Goal: Task Accomplishment & Management: Manage account settings

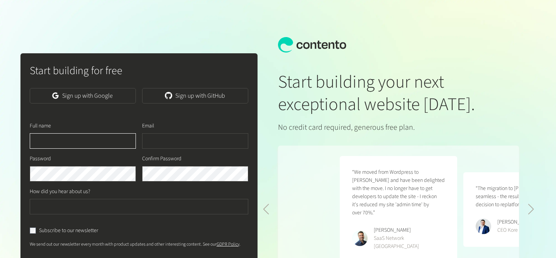
scroll to position [0, 247]
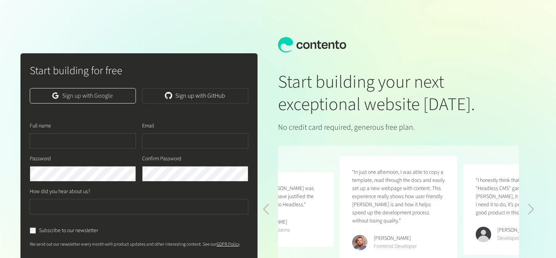
click at [111, 96] on link "Sign up with Google" at bounding box center [83, 95] width 106 height 15
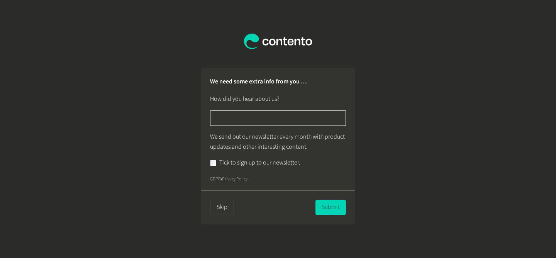
click at [264, 123] on input "text" at bounding box center [278, 117] width 136 height 15
type input "******"
click at [213, 163] on div "Tick to sign up to our newsletter." at bounding box center [278, 163] width 136 height 10
click at [324, 207] on button "Submit" at bounding box center [330, 207] width 31 height 15
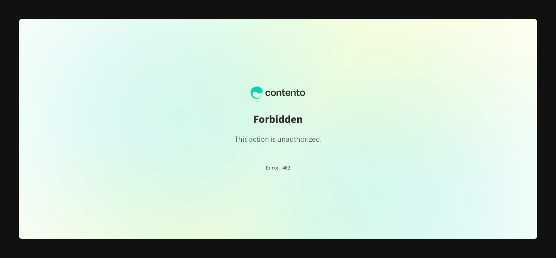
click at [279, 169] on p "Error 403" at bounding box center [277, 168] width 87 height 8
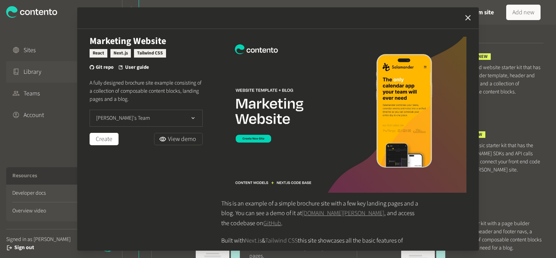
click at [472, 19] on icon "button" at bounding box center [467, 17] width 9 height 9
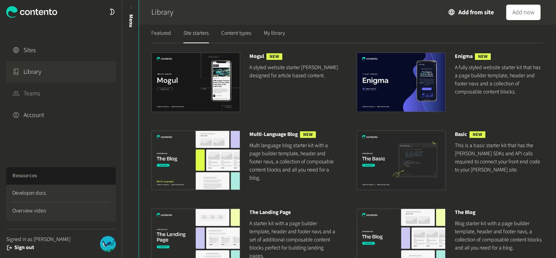
click at [62, 92] on link "Teams" at bounding box center [61, 94] width 110 height 22
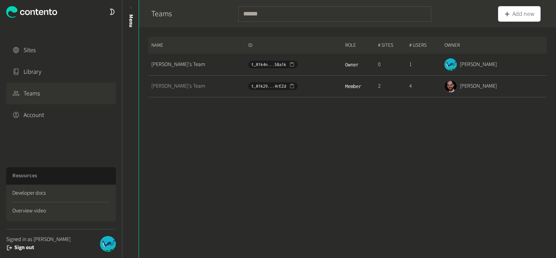
click at [170, 84] on link "[PERSON_NAME]'s Team" at bounding box center [199, 86] width 96 height 8
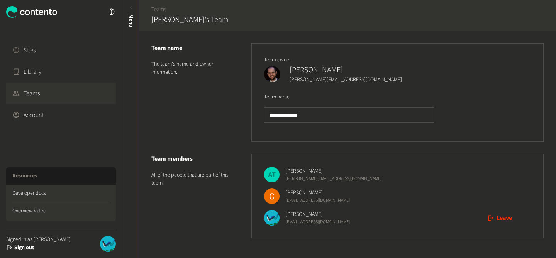
click at [84, 47] on link "Sites" at bounding box center [61, 50] width 110 height 22
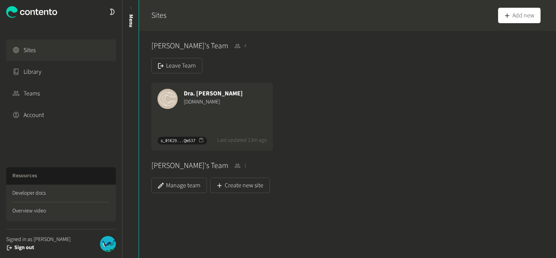
click at [211, 98] on div "[DOMAIN_NAME]" at bounding box center [225, 102] width 83 height 8
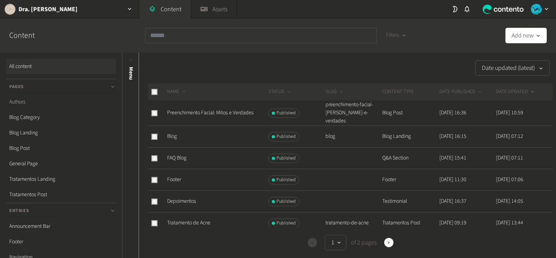
click at [34, 101] on link "Authors" at bounding box center [61, 101] width 110 height 15
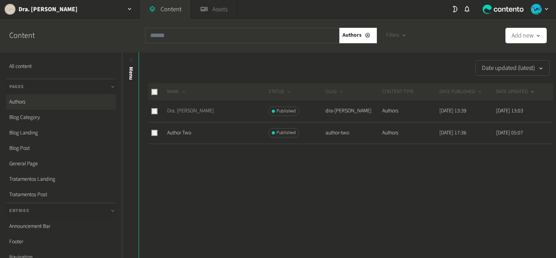
click at [187, 112] on link "Dra. [PERSON_NAME]" at bounding box center [190, 111] width 47 height 8
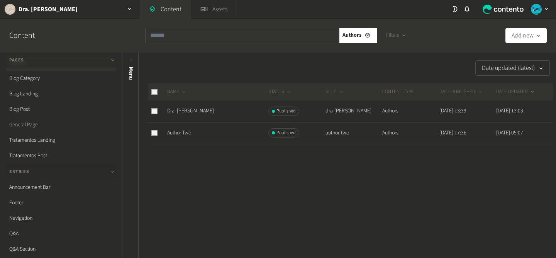
click at [30, 127] on link "General Page" at bounding box center [61, 124] width 110 height 15
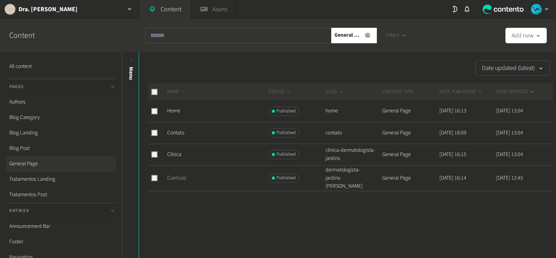
click at [183, 180] on link "Currículo" at bounding box center [176, 178] width 19 height 8
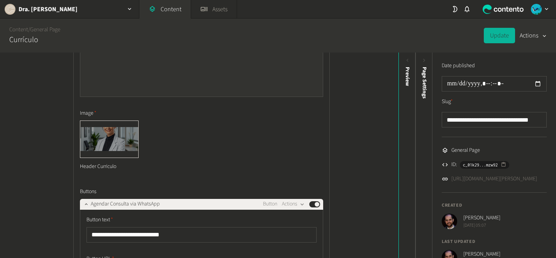
scroll to position [214, 0]
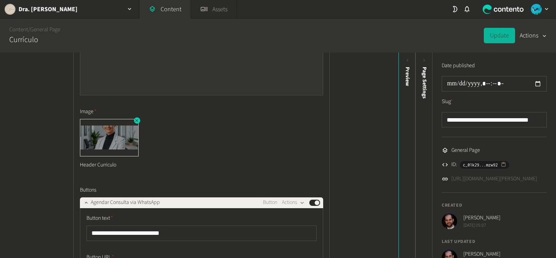
click at [110, 141] on img at bounding box center [109, 137] width 58 height 37
click at [102, 166] on div "Header Curriculo" at bounding box center [109, 164] width 59 height 17
click at [137, 121] on icon "button" at bounding box center [136, 120] width 5 height 5
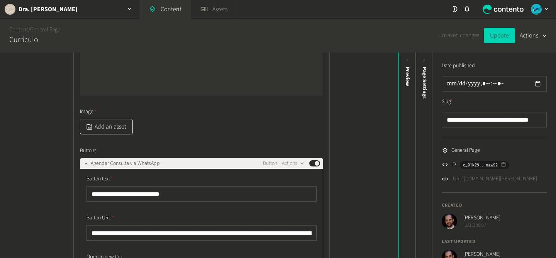
click at [105, 127] on button "Add an asset" at bounding box center [106, 126] width 53 height 15
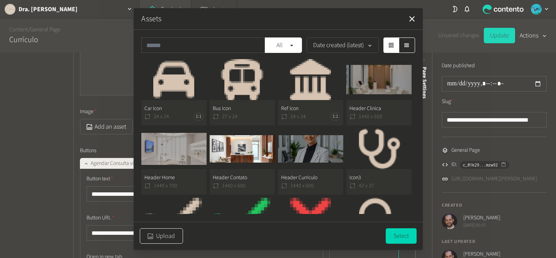
click at [159, 234] on button "Upload" at bounding box center [161, 235] width 43 height 15
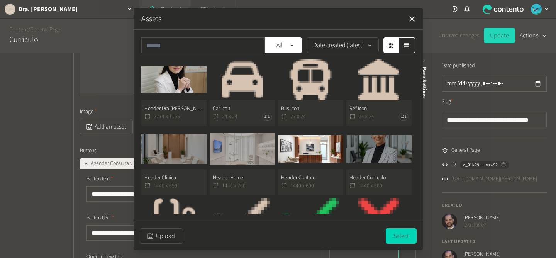
click at [186, 112] on button "Header Dra [PERSON_NAME] 2774 x 1155" at bounding box center [173, 92] width 65 height 66
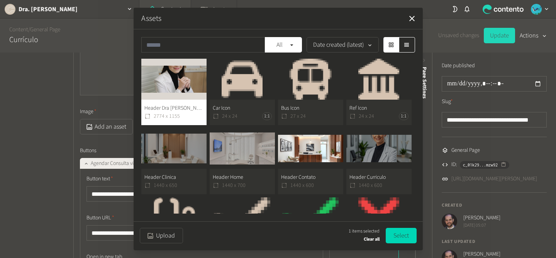
click at [163, 134] on div "Assets All Date created (latest) Header Dra [PERSON_NAME] 2774 x 1155 Car Icon …" at bounding box center [278, 129] width 289 height 242
click at [189, 102] on button "Header Dra [PERSON_NAME] 2774 x 1155" at bounding box center [173, 92] width 65 height 66
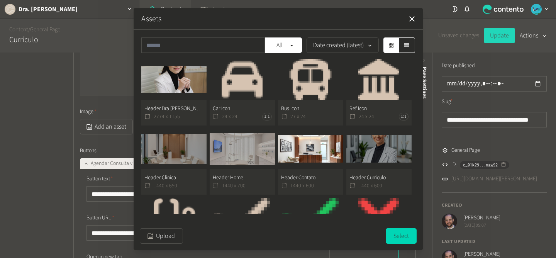
click at [188, 94] on button "Header Dra [PERSON_NAME] 2774 x 1155" at bounding box center [173, 92] width 65 height 66
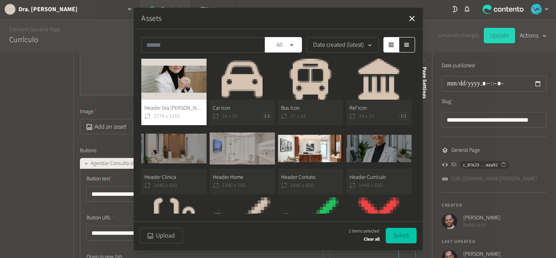
click at [400, 236] on button "Select" at bounding box center [401, 235] width 31 height 15
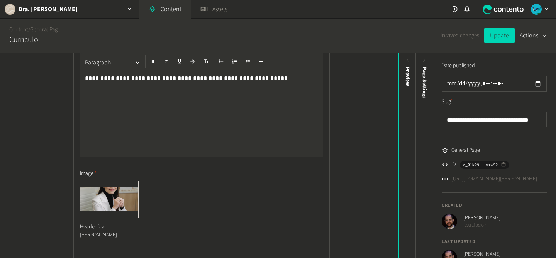
scroll to position [154, 0]
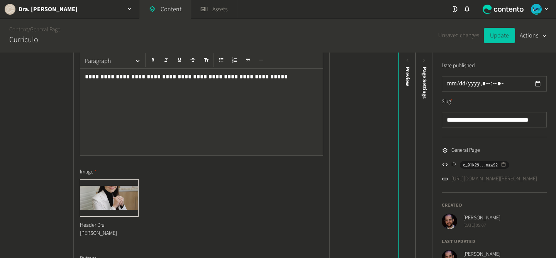
click at [504, 35] on button "Update" at bounding box center [499, 35] width 31 height 15
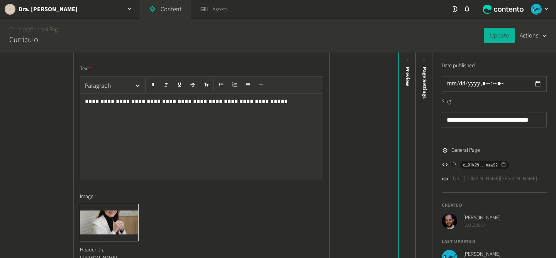
scroll to position [0, 0]
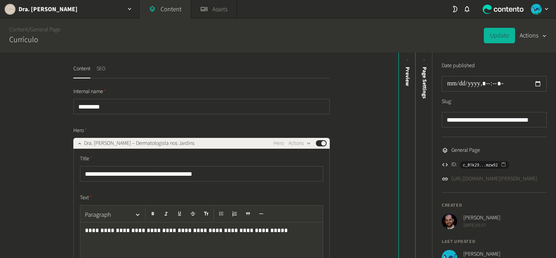
click at [105, 69] on button "SEO" at bounding box center [101, 72] width 9 height 14
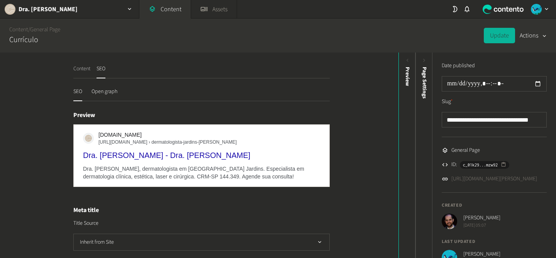
click at [85, 71] on button "Content" at bounding box center [81, 72] width 17 height 14
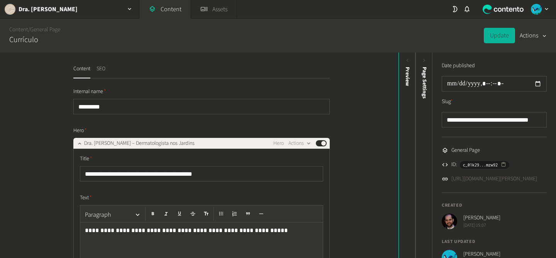
click at [102, 72] on button "SEO" at bounding box center [101, 72] width 9 height 14
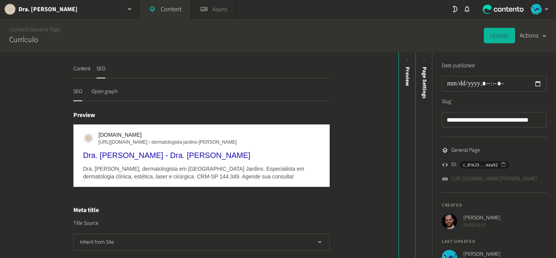
click at [106, 89] on button "Open graph" at bounding box center [105, 95] width 26 height 14
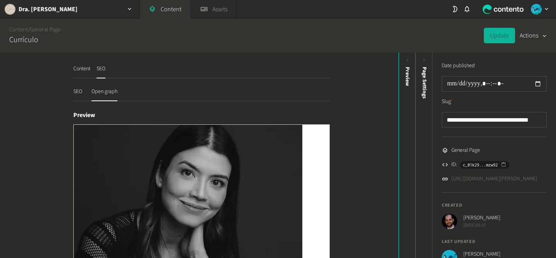
click at [85, 69] on button "Content" at bounding box center [81, 72] width 17 height 14
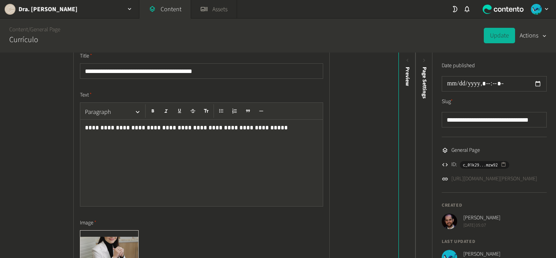
scroll to position [159, 0]
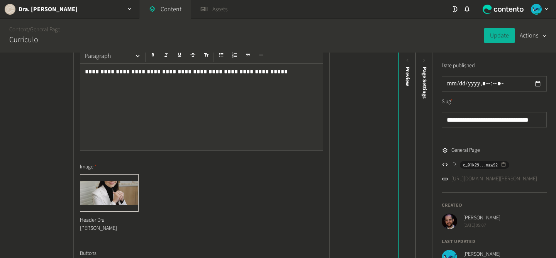
click at [210, 17] on link "Assets" at bounding box center [214, 9] width 46 height 19
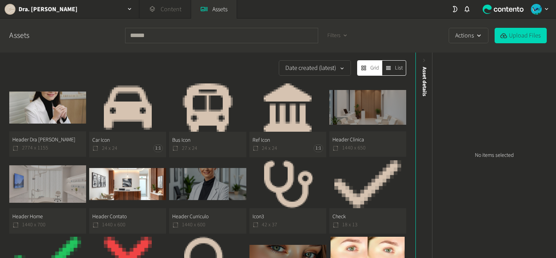
click at [162, 9] on link "Content" at bounding box center [164, 9] width 51 height 19
click at [110, 12] on div "Dra. [PERSON_NAME]" at bounding box center [69, 9] width 139 height 18
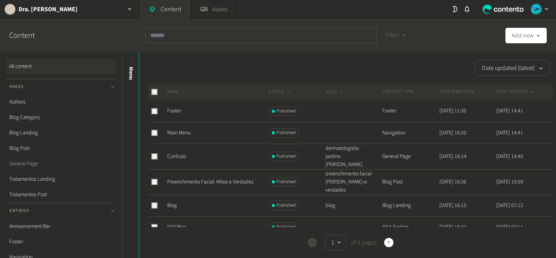
click at [28, 166] on link "General Page" at bounding box center [61, 163] width 110 height 15
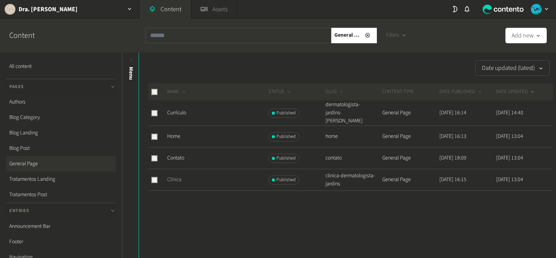
click at [178, 178] on link "Clínica" at bounding box center [174, 180] width 14 height 8
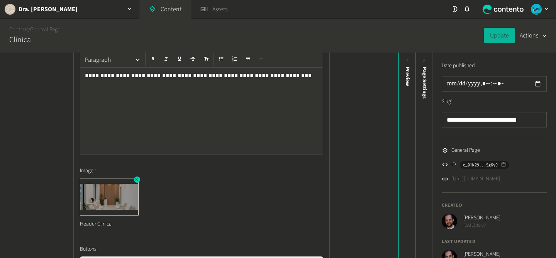
scroll to position [159, 0]
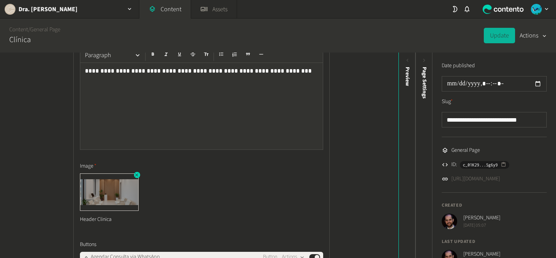
click at [102, 205] on img at bounding box center [109, 192] width 58 height 37
click at [138, 173] on icon "button" at bounding box center [136, 174] width 5 height 5
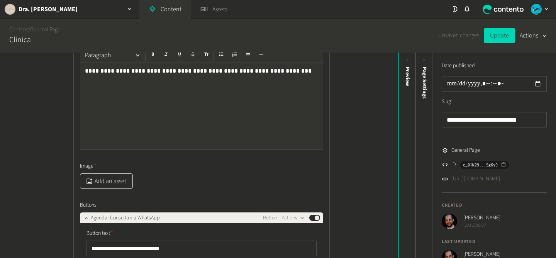
click at [109, 186] on button "Add an asset" at bounding box center [106, 180] width 53 height 15
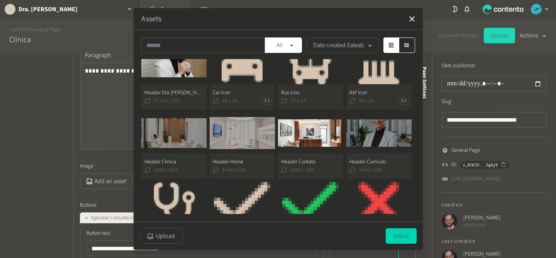
scroll to position [0, 0]
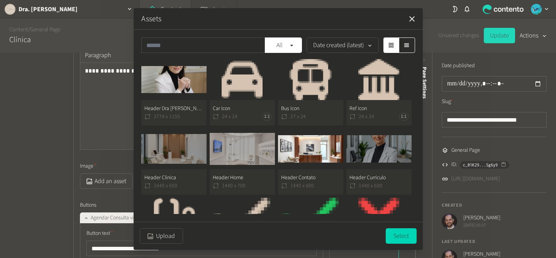
click at [411, 17] on icon "button" at bounding box center [411, 18] width 9 height 9
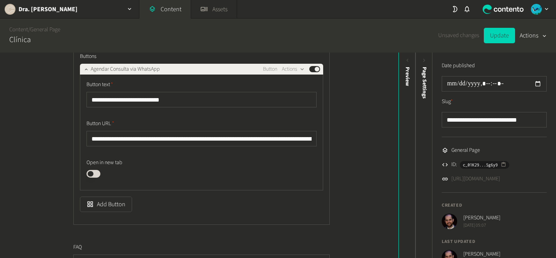
scroll to position [380, 0]
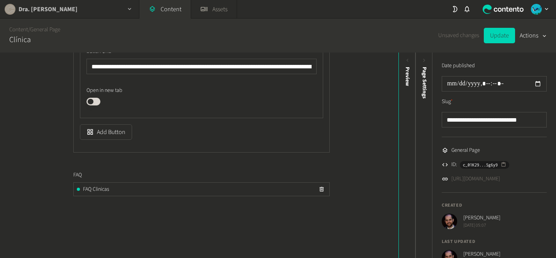
click at [92, 12] on div "Dra. [PERSON_NAME]" at bounding box center [69, 9] width 139 height 18
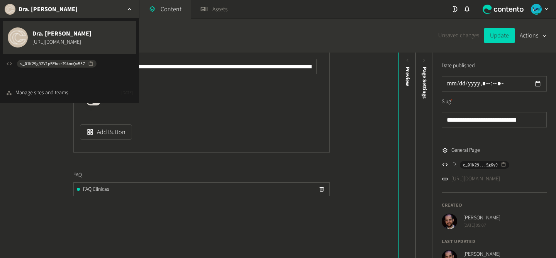
click at [92, 12] on div "Dra. [PERSON_NAME]" at bounding box center [69, 9] width 139 height 18
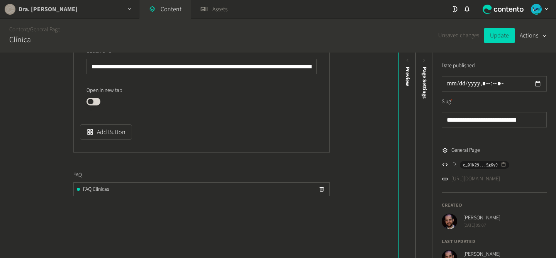
click at [92, 12] on div "Dra. [PERSON_NAME]" at bounding box center [69, 9] width 139 height 18
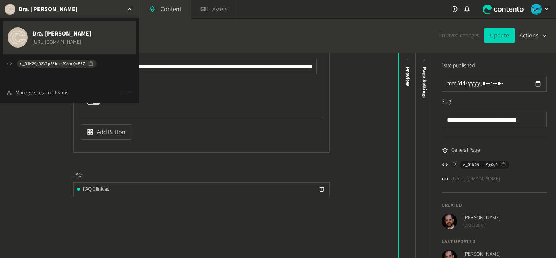
click at [58, 39] on link "[URL][DOMAIN_NAME]" at bounding box center [61, 42] width 59 height 8
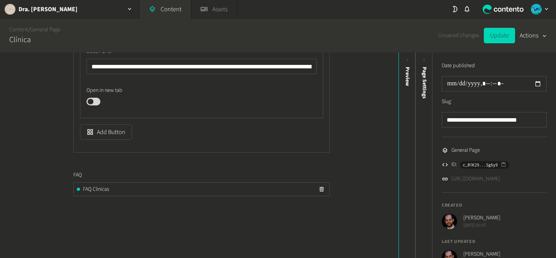
click at [262, 90] on label "Open in new tab" at bounding box center [201, 90] width 230 height 8
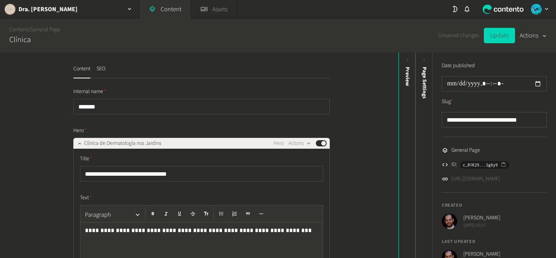
click at [548, 34] on div "button" at bounding box center [543, 35] width 11 height 8
click at [548, 35] on div "button" at bounding box center [543, 35] width 11 height 8
click at [122, 12] on div "button" at bounding box center [129, 9] width 19 height 18
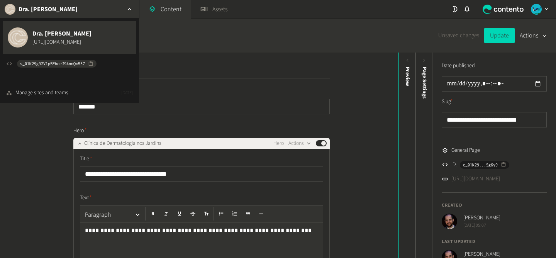
click at [122, 12] on div "button" at bounding box center [129, 9] width 19 height 18
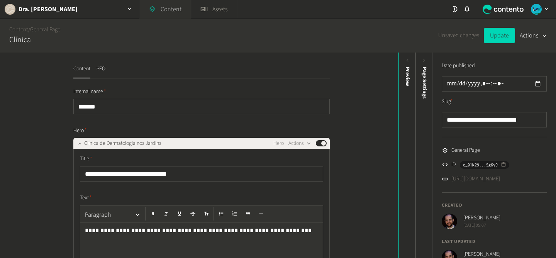
click at [169, 10] on link "Content" at bounding box center [164, 9] width 51 height 19
click at [208, 14] on body "**********" at bounding box center [278, 129] width 556 height 258
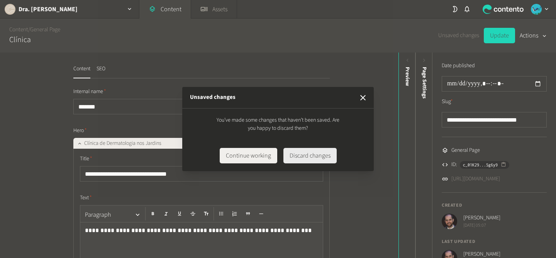
click at [321, 158] on button "Discard changes" at bounding box center [309, 155] width 53 height 15
